Goal: Information Seeking & Learning: Learn about a topic

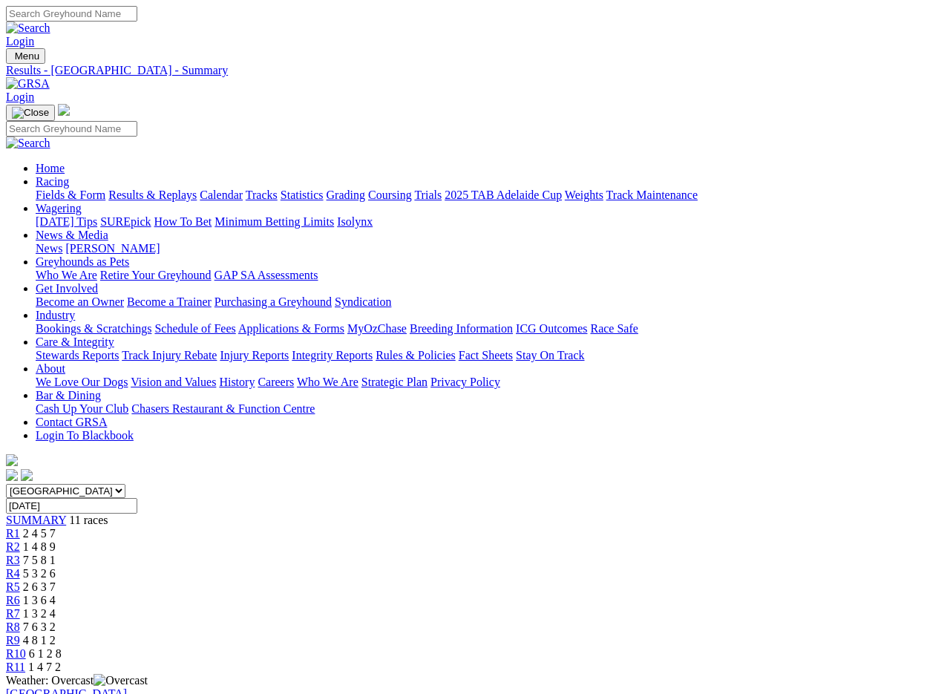
click at [52, 189] on link "Fields & Form" at bounding box center [71, 195] width 70 height 13
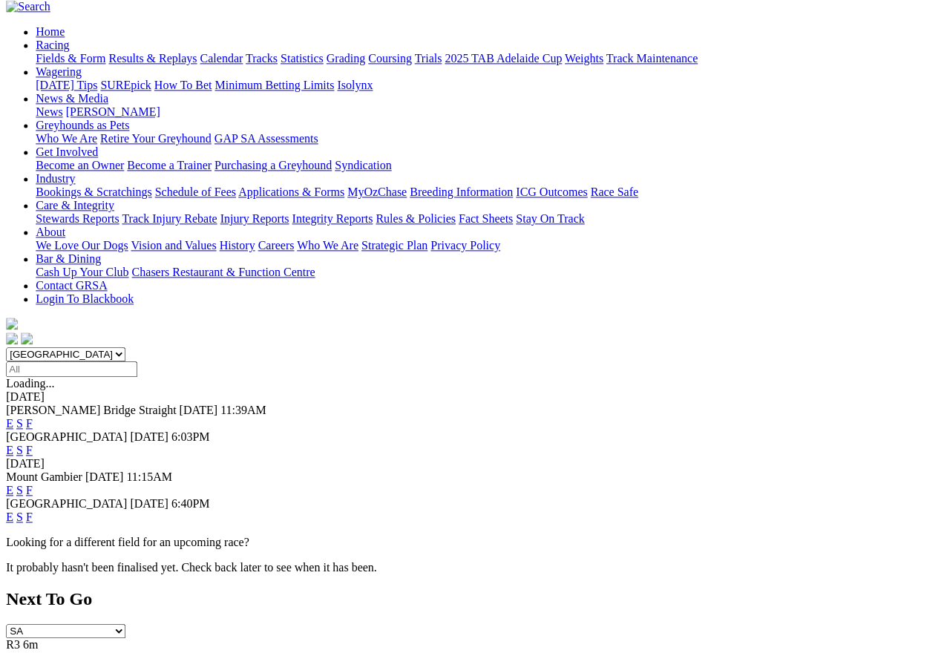
scroll to position [137, 23]
click at [33, 417] on link "F" at bounding box center [29, 423] width 7 height 13
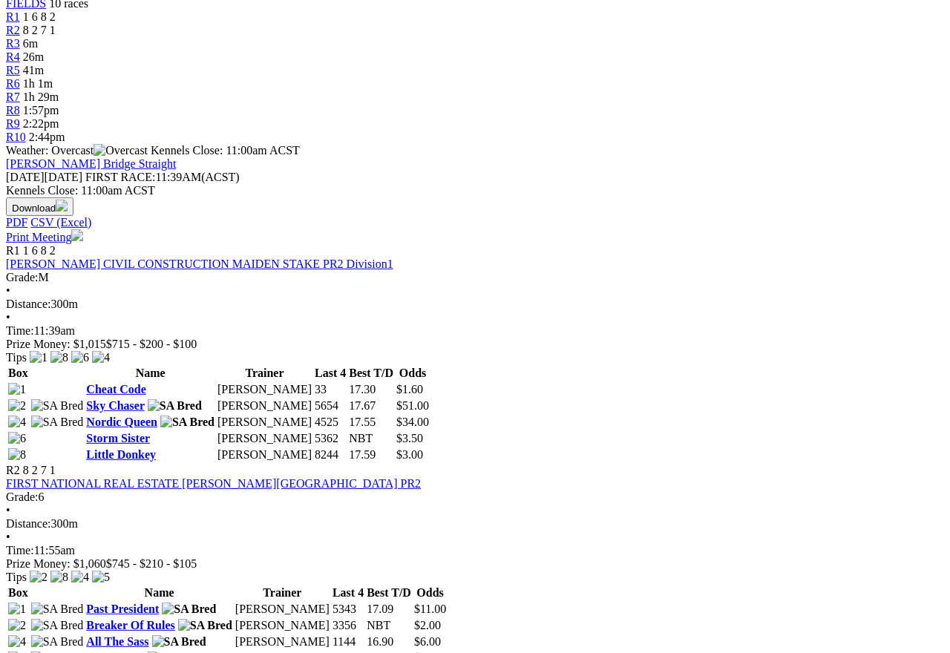
scroll to position [517, 0]
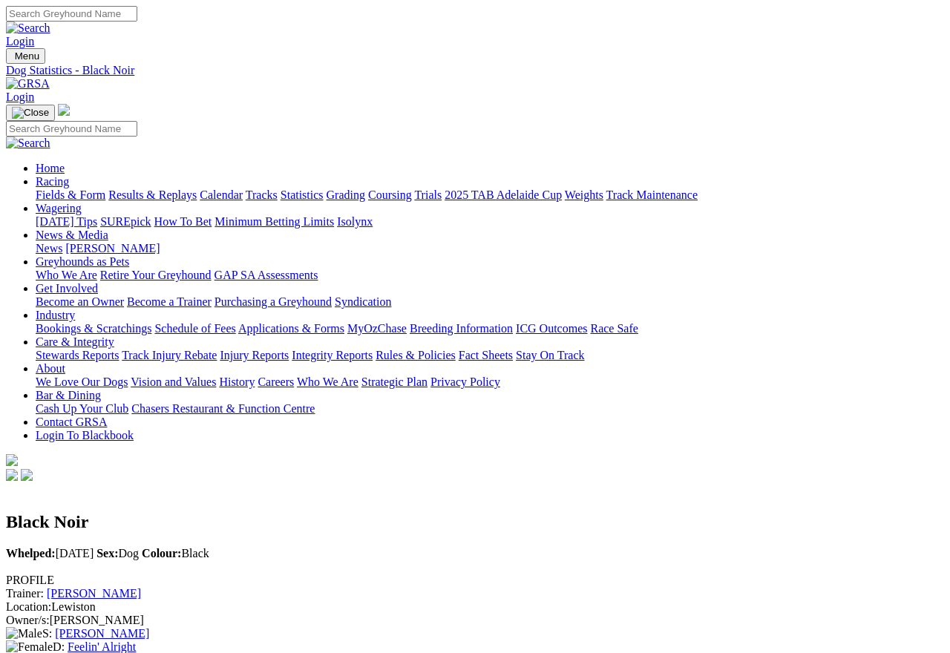
click at [47, 189] on link "Fields & Form" at bounding box center [71, 195] width 70 height 13
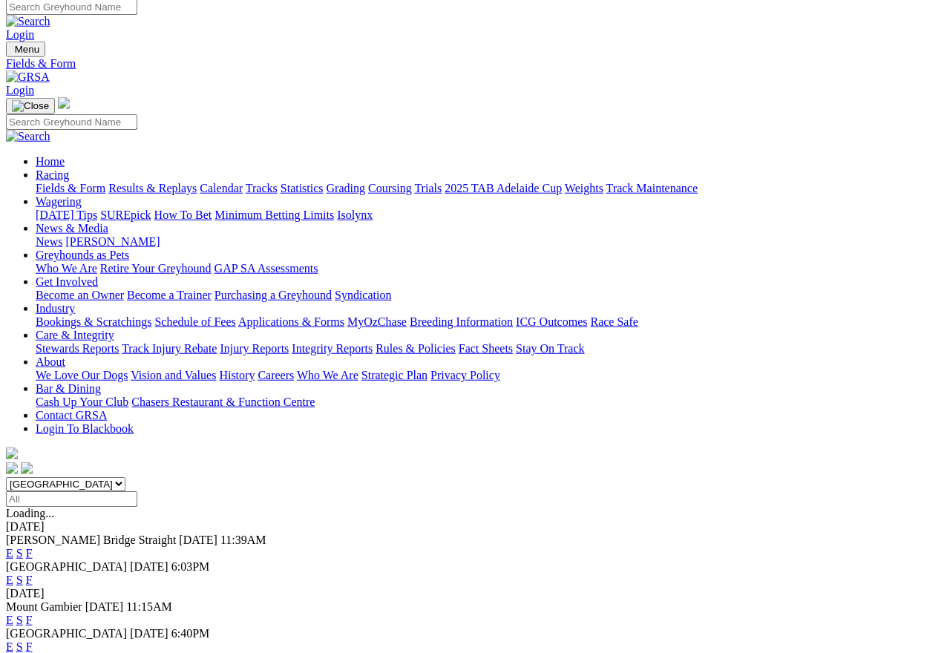
scroll to position [7, 0]
click at [33, 581] on link "F" at bounding box center [29, 647] width 7 height 13
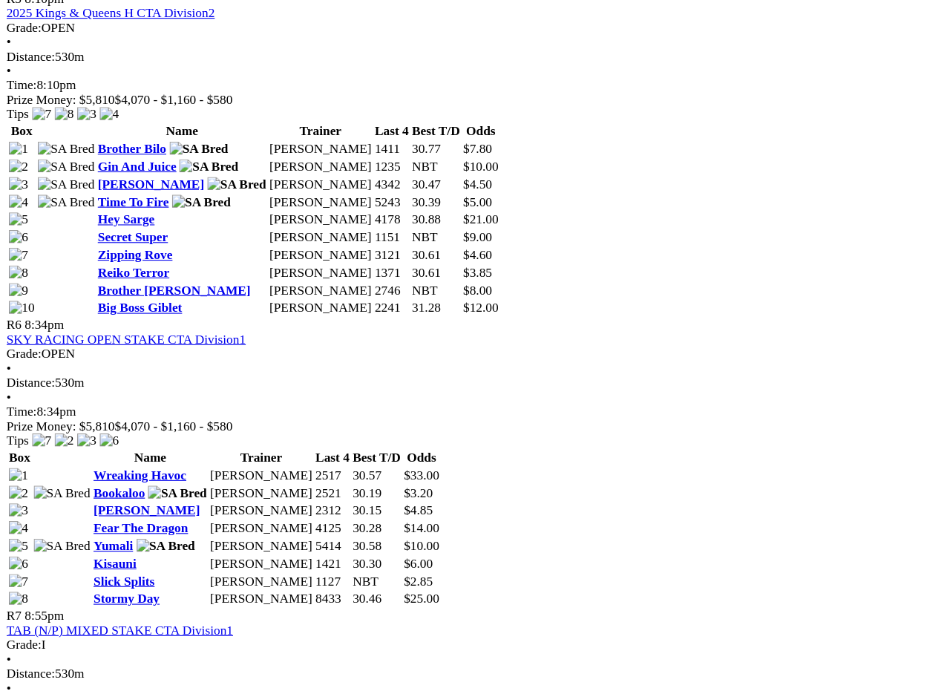
scroll to position [1785, 0]
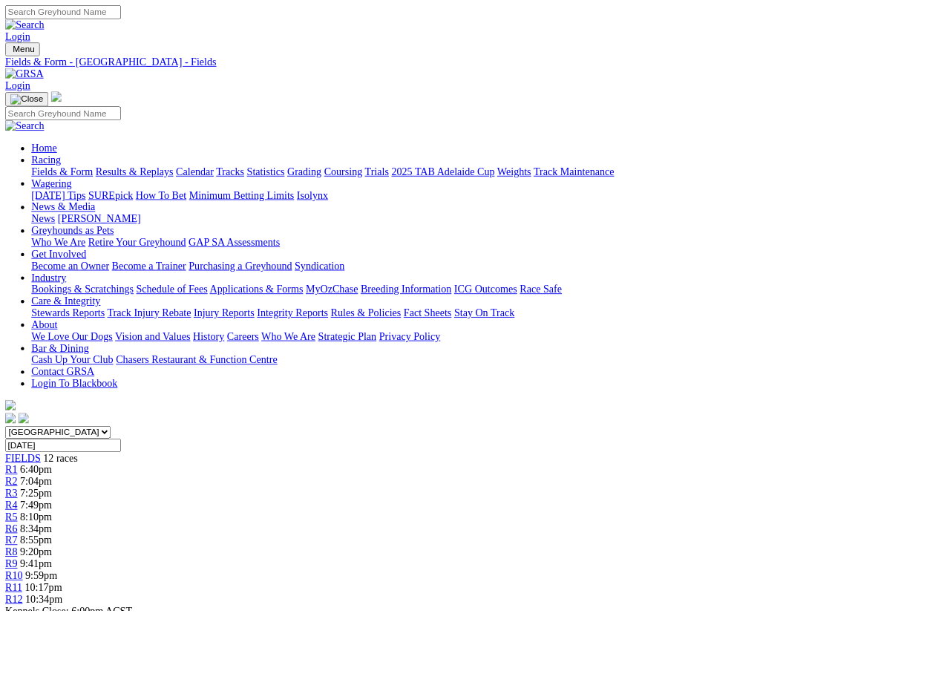
click at [183, 189] on link "Results & Replays" at bounding box center [152, 195] width 88 height 13
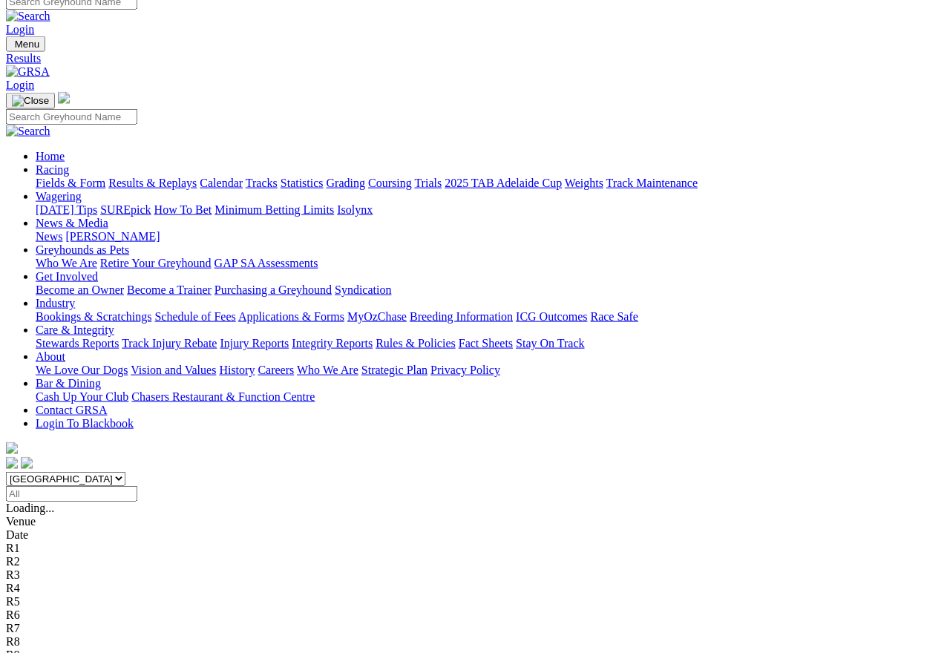
scroll to position [10, 0]
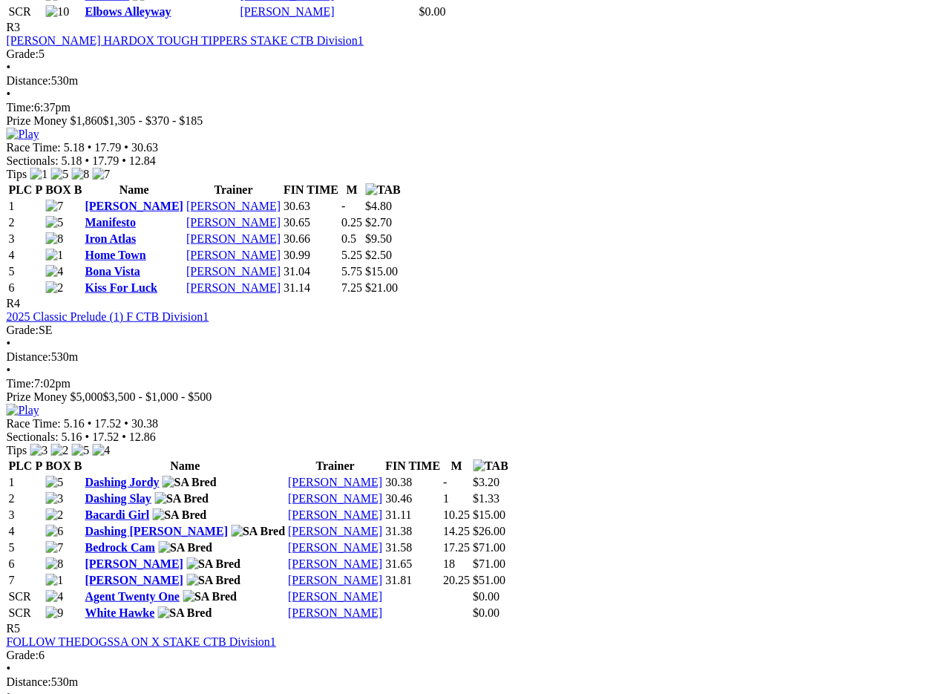
scroll to position [1307, 111]
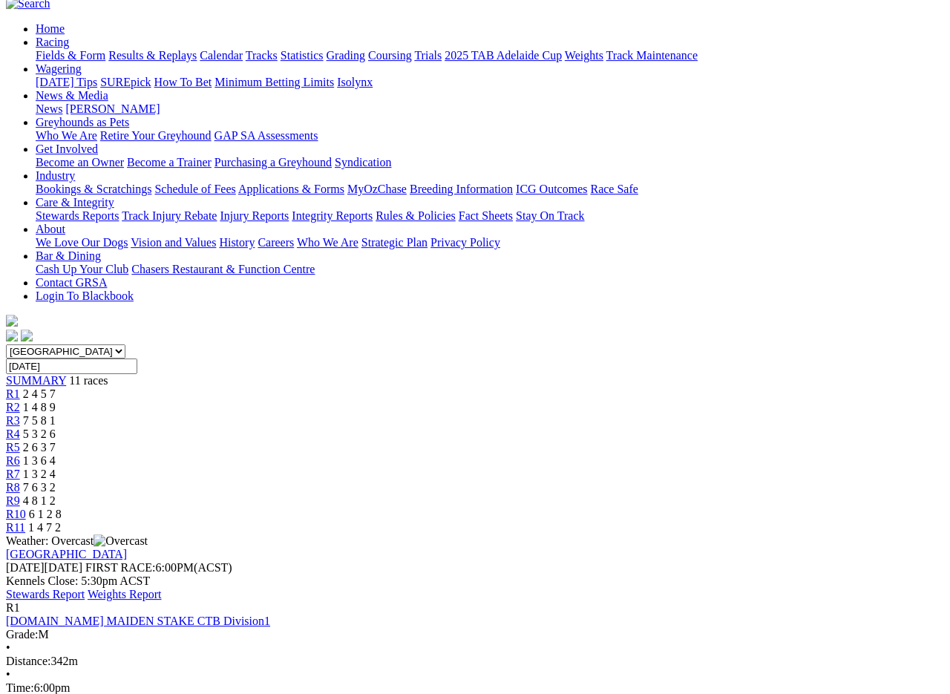
scroll to position [0, 0]
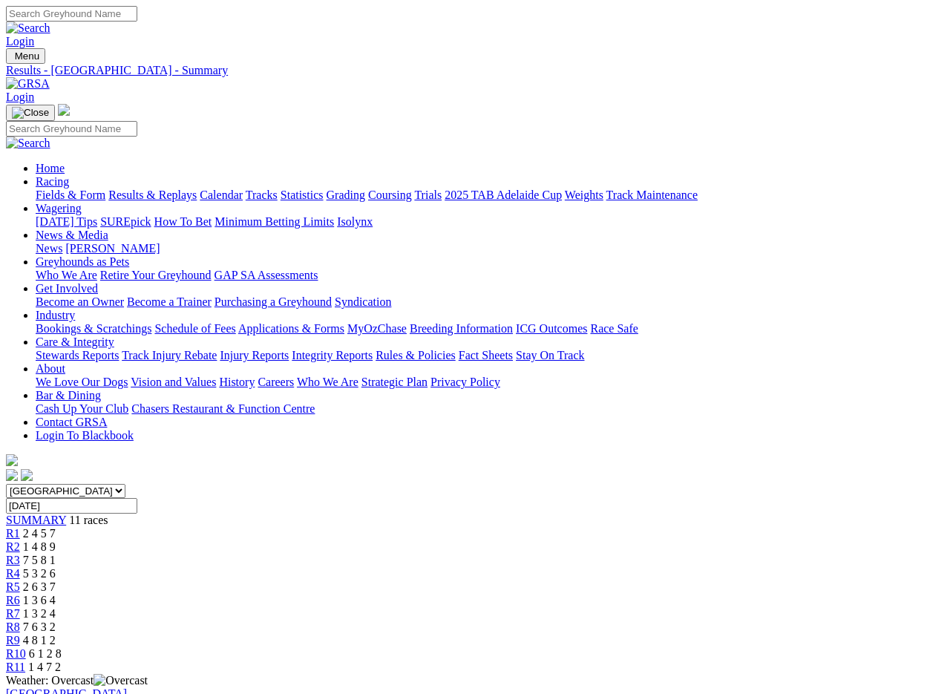
click at [53, 189] on link "Fields & Form" at bounding box center [71, 195] width 70 height 13
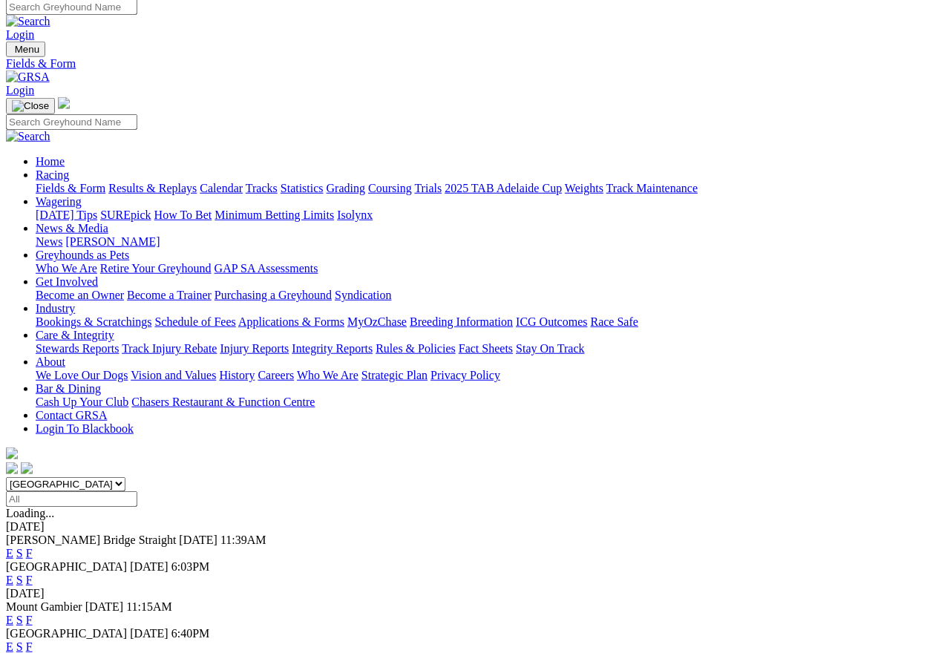
scroll to position [7, 0]
click at [33, 547] on link "F" at bounding box center [29, 553] width 7 height 13
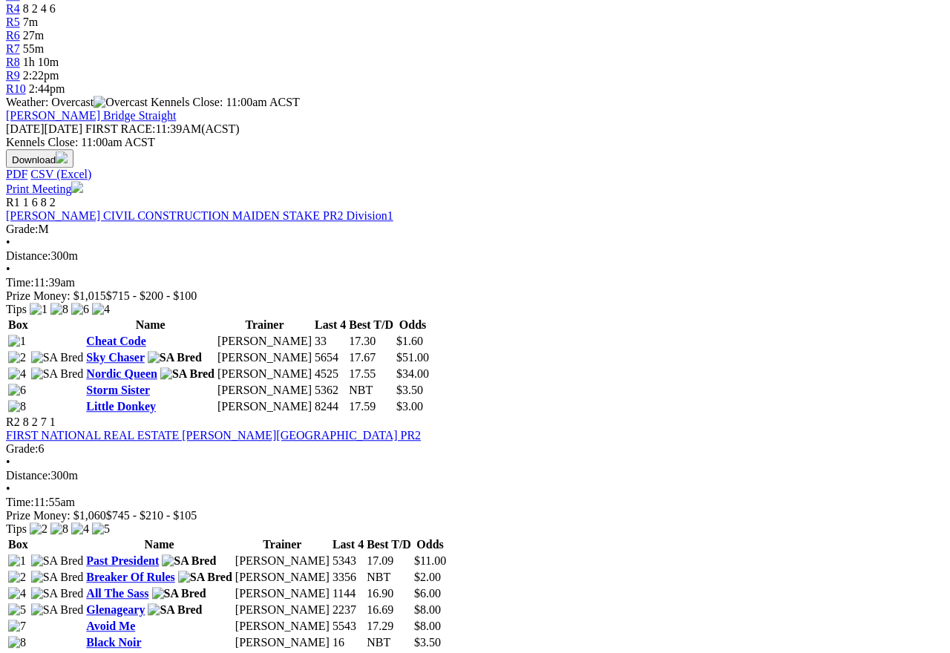
scroll to position [565, 0]
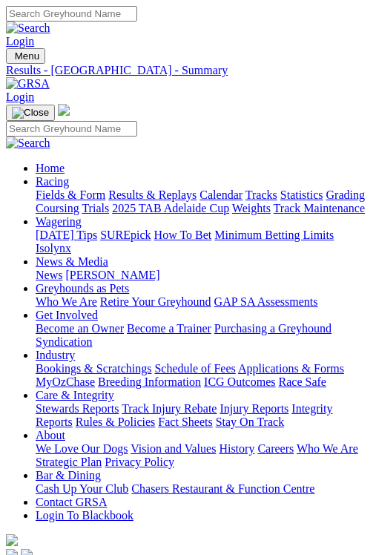
scroll to position [264, 0]
